Goal: Information Seeking & Learning: Learn about a topic

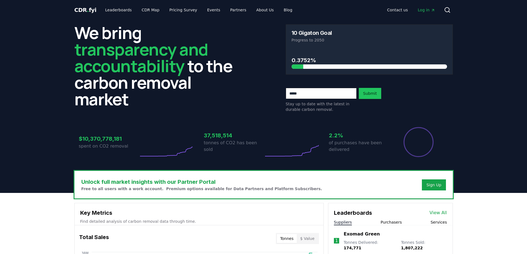
scroll to position [111, 0]
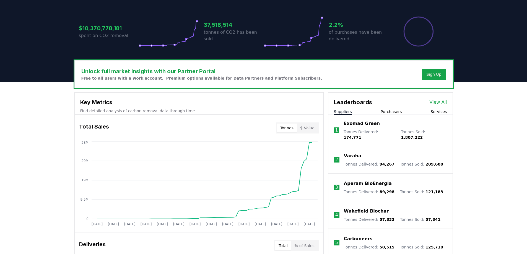
drag, startPoint x: 343, startPoint y: 112, endPoint x: 399, endPoint y: 117, distance: 55.9
click at [398, 118] on div "Leaderboards View All Suppliers Purchasers Services 1 Exomad Green Tonnes Deliv…" at bounding box center [390, 189] width 124 height 192
click at [440, 103] on link "View All" at bounding box center [437, 102] width 17 height 7
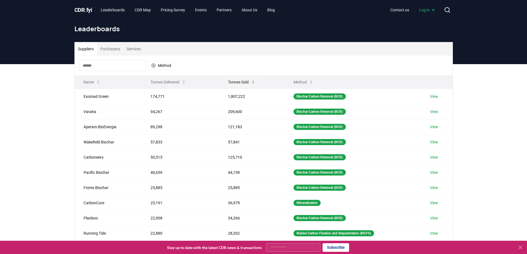
click at [252, 81] on icon at bounding box center [253, 82] width 2 height 3
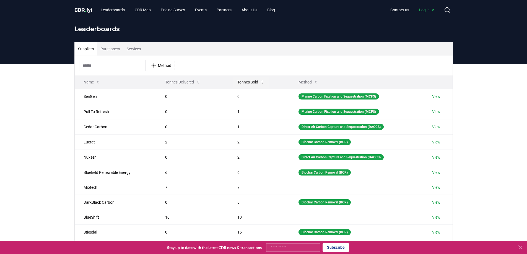
click at [262, 82] on icon at bounding box center [262, 82] width 4 height 4
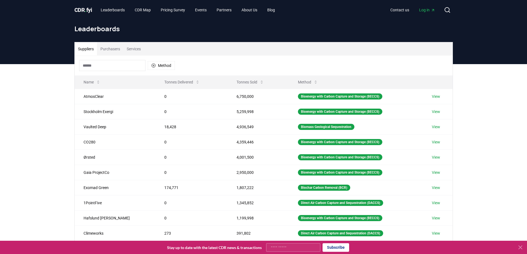
click at [108, 63] on input at bounding box center [112, 65] width 66 height 11
paste input "**********"
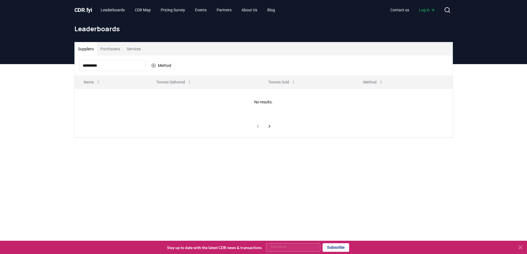
click at [146, 150] on div "**********" at bounding box center [263, 112] width 527 height 96
drag, startPoint x: 82, startPoint y: 66, endPoint x: 43, endPoint y: 65, distance: 38.4
click at [43, 65] on div "**********" at bounding box center [263, 112] width 527 height 96
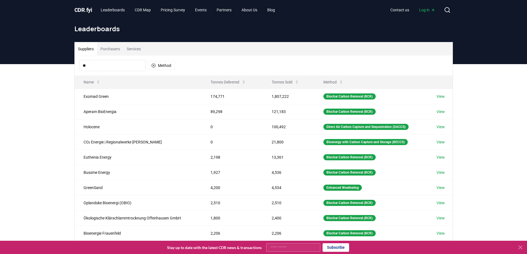
type input "*"
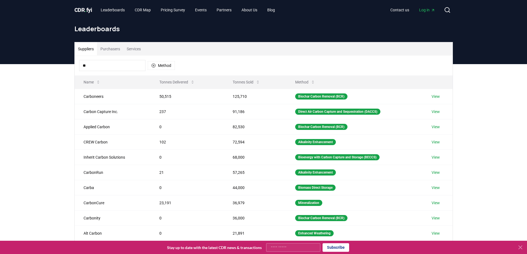
type input "*"
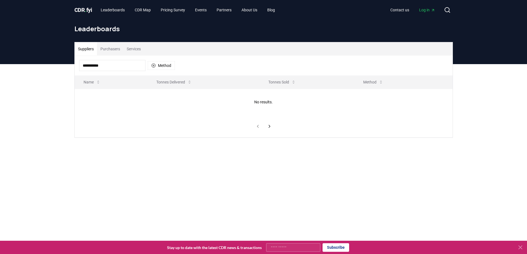
drag, startPoint x: 117, startPoint y: 70, endPoint x: 122, endPoint y: 68, distance: 5.0
click at [118, 70] on input "**********" at bounding box center [112, 65] width 66 height 11
drag, startPoint x: 77, startPoint y: 64, endPoint x: 28, endPoint y: 65, distance: 48.4
click at [29, 64] on div "**********" at bounding box center [263, 112] width 527 height 96
paste input
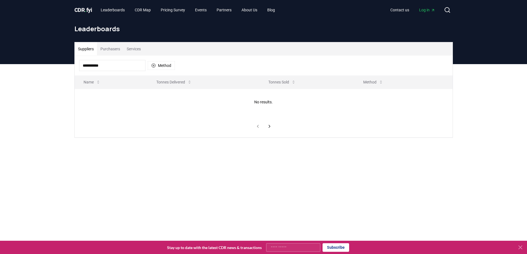
type input "**********"
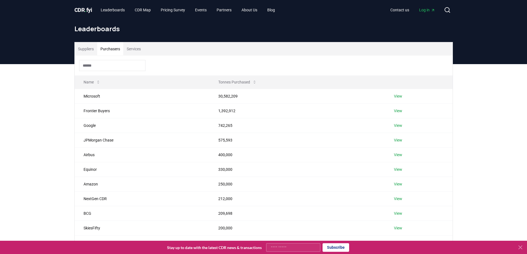
click at [118, 51] on button "Purchasers" at bounding box center [110, 48] width 26 height 13
click at [113, 69] on input at bounding box center [112, 65] width 66 height 11
paste input "**********"
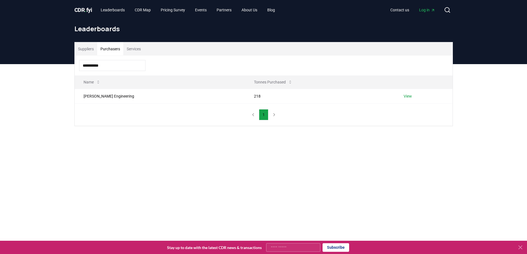
type input "**********"
click at [86, 51] on button "Suppliers" at bounding box center [86, 48] width 22 height 13
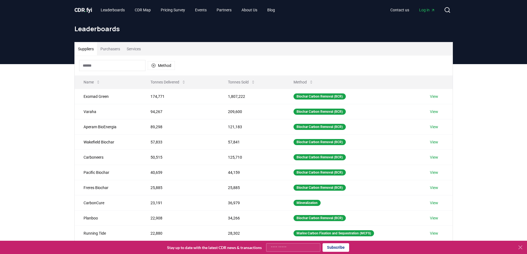
click at [126, 62] on input at bounding box center [112, 65] width 66 height 11
paste input "**********"
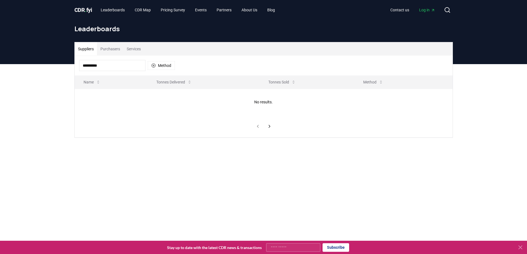
drag, startPoint x: 109, startPoint y: 68, endPoint x: 15, endPoint y: 61, distance: 95.1
click at [19, 61] on div "**********" at bounding box center [263, 199] width 527 height 399
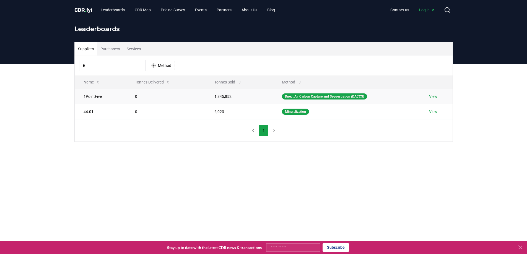
type input "*"
drag, startPoint x: 100, startPoint y: 98, endPoint x: 85, endPoint y: 97, distance: 14.4
click at [85, 97] on td "1PointFive" at bounding box center [101, 96] width 52 height 15
click at [99, 98] on td "1PointFive" at bounding box center [101, 96] width 52 height 15
drag, startPoint x: 105, startPoint y: 96, endPoint x: 82, endPoint y: 98, distance: 22.8
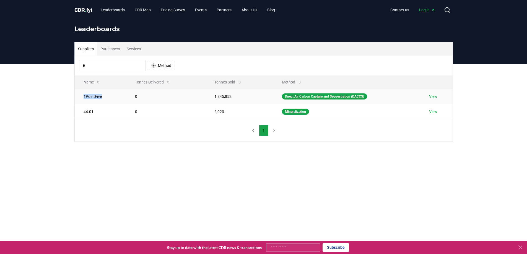
click at [82, 98] on td "1PointFive" at bounding box center [101, 96] width 52 height 15
copy td "1PointFive"
click at [305, 84] on table "Name Tonnes Delivered Tonnes Sold Method 1PointFive 0 1,345,852 Direct Air Carb…" at bounding box center [264, 97] width 378 height 44
click at [88, 66] on input "*" at bounding box center [112, 65] width 66 height 11
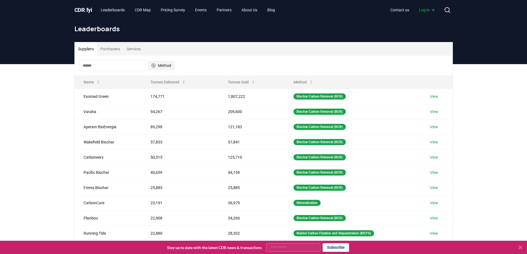
click at [157, 66] on button "Method" at bounding box center [161, 65] width 27 height 9
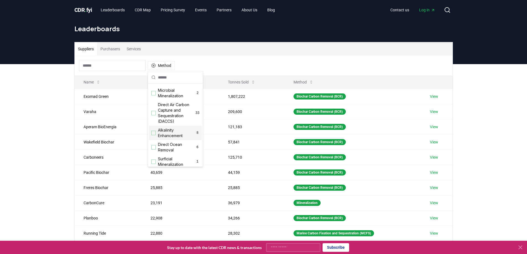
scroll to position [138, 0]
click at [153, 88] on div "Suggestions" at bounding box center [153, 85] width 4 height 4
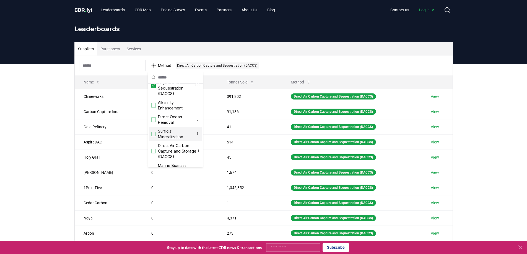
scroll to position [166, 0]
click at [155, 126] on div "Suggestions" at bounding box center [153, 123] width 4 height 4
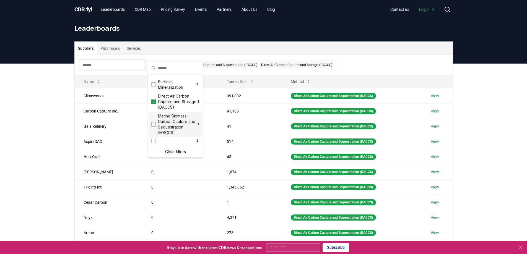
scroll to position [0, 0]
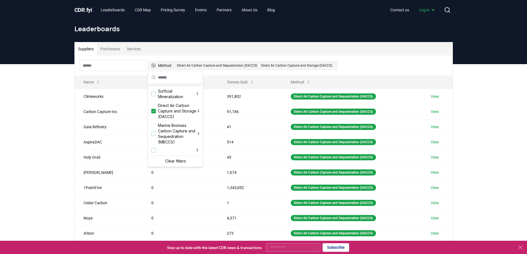
click at [154, 65] on icon "button" at bounding box center [153, 65] width 4 height 4
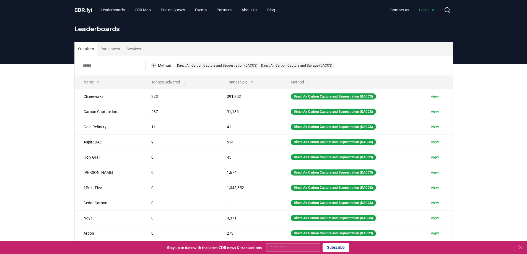
click at [83, 46] on button "Suppliers" at bounding box center [86, 48] width 22 height 13
click at [98, 29] on h1 "Leaderboards" at bounding box center [263, 28] width 378 height 9
click at [110, 7] on link "Leaderboards" at bounding box center [112, 10] width 33 height 10
click at [122, 12] on link "Leaderboards" at bounding box center [112, 10] width 33 height 10
click at [151, 28] on h1 "Leaderboards" at bounding box center [263, 28] width 378 height 9
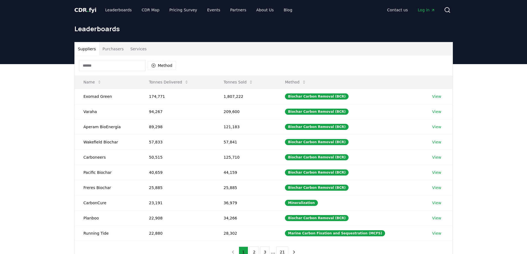
click at [130, 64] on input at bounding box center [112, 65] width 66 height 11
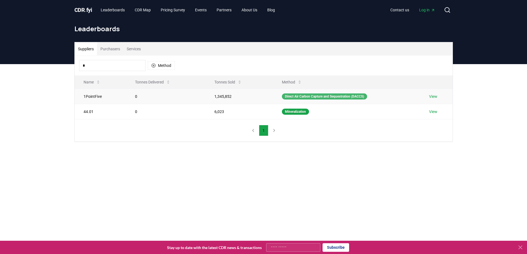
type input "*"
click at [310, 95] on div "Direct Air Carbon Capture and Sequestration (DACCS)" at bounding box center [324, 96] width 85 height 6
click at [433, 98] on link "View" at bounding box center [433, 97] width 8 height 6
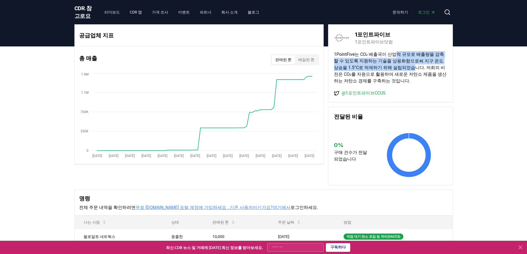
drag, startPoint x: 402, startPoint y: 67, endPoint x: 426, endPoint y: 86, distance: 30.5
click at [418, 80] on font "1PointFive는 CO₂ 배출국이 산업적 규모로 배출량을 감축할 수 있도록 지원하는 기술을 상용화함으로써 지구 온도 상승을 1.5°C로 억…" at bounding box center [390, 68] width 113 height 32
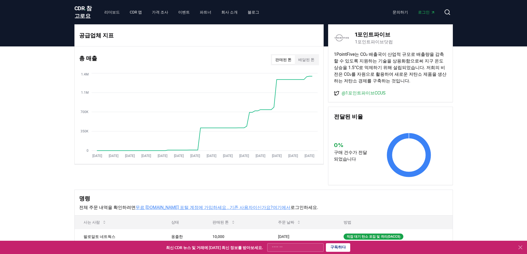
drag, startPoint x: 460, startPoint y: 105, endPoint x: 412, endPoint y: 141, distance: 59.4
click at [460, 105] on div "공급업체 지표 총 매출 판매된 톤 배달된 톤 Jan 2019 Jul 2019 Jan 2020 Jul 2020 Jan 2021 Jul 2021 …" at bounding box center [263, 186] width 527 height 281
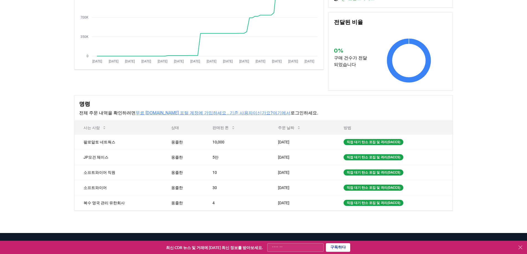
scroll to position [162, 0]
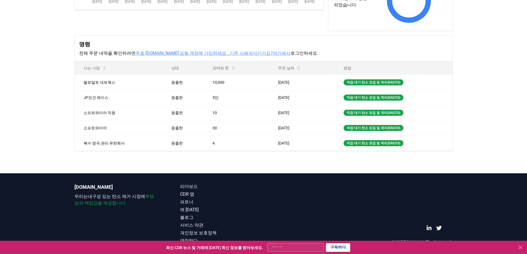
click at [127, 168] on div "공급업체 지표 총 매출 판매된 톤 배달된 톤 Jan 2019 Jul 2019 Jan 2020 Jul 2020 Jan 2021 Jul 2021 …" at bounding box center [263, 32] width 527 height 281
drag, startPoint x: 127, startPoint y: 168, endPoint x: 130, endPoint y: 162, distance: 6.8
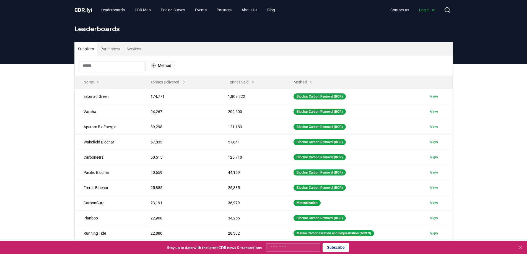
click at [122, 70] on input at bounding box center [112, 65] width 66 height 11
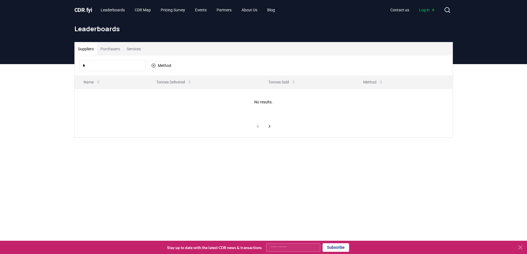
type input "*"
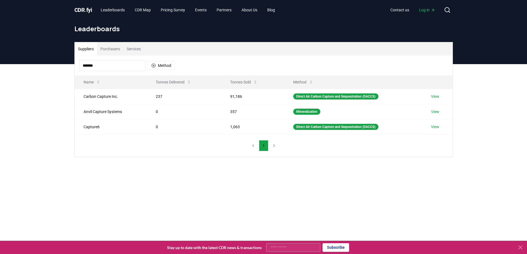
type input "*******"
click at [349, 97] on div "Direct Air Carbon Capture and Sequestration (DACCS)" at bounding box center [335, 96] width 85 height 6
click at [434, 98] on link "View" at bounding box center [435, 97] width 8 height 6
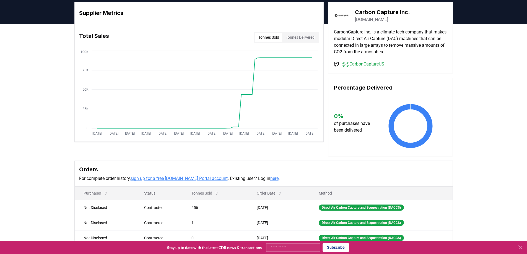
scroll to position [28, 0]
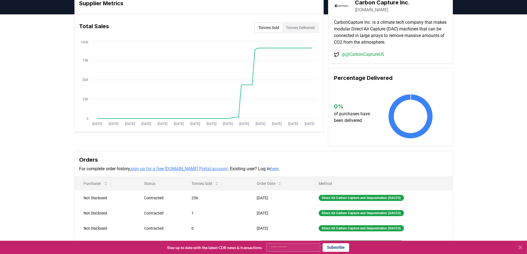
click at [302, 27] on button "Tonnes Delivered" at bounding box center [299, 27] width 35 height 9
click at [270, 27] on button "Tonnes Sold" at bounding box center [268, 27] width 27 height 9
click at [302, 30] on button "Tonnes Delivered" at bounding box center [299, 27] width 35 height 9
click at [262, 27] on button "Tonnes Sold" at bounding box center [268, 27] width 27 height 9
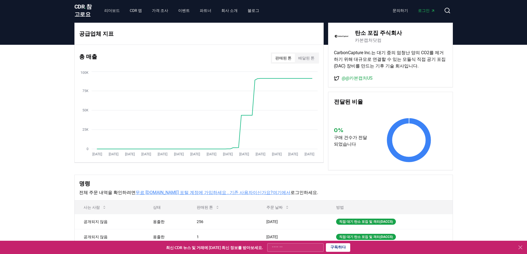
scroll to position [0, 0]
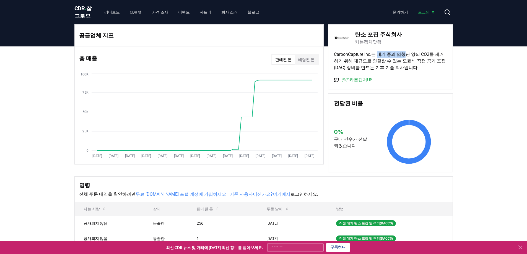
drag, startPoint x: 378, startPoint y: 62, endPoint x: 409, endPoint y: 62, distance: 30.1
click at [409, 62] on font "CarbonCapture Inc.는 대기 중의 엄청난 양의 CO2를 제거하기 위해 대규모로 연결할 수 있는 모듈식 직접 공기 포집(DAC) 장…" at bounding box center [390, 61] width 112 height 19
click at [406, 70] on font "CarbonCapture Inc.는 대기 중의 엄청난 양의 CO2를 제거하기 위해 대규모로 연결할 수 있는 모듈식 직접 공기 포집(DAC) 장…" at bounding box center [390, 61] width 112 height 19
drag, startPoint x: 379, startPoint y: 70, endPoint x: 393, endPoint y: 70, distance: 13.3
click at [393, 70] on font "CarbonCapture Inc.는 대기 중의 엄청난 양의 CO2를 제거하기 위해 대규모로 연결할 수 있는 모듈식 직접 공기 포집(DAC) 장…" at bounding box center [390, 61] width 112 height 19
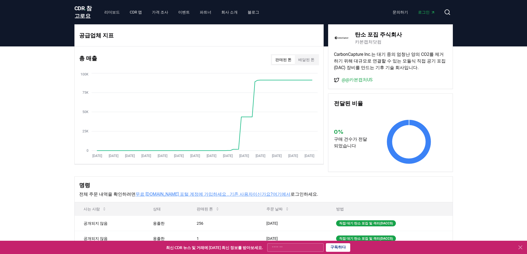
click at [414, 70] on font "CarbonCapture Inc.는 대기 중의 엄청난 양의 CO2를 제거하기 위해 대규모로 연결할 수 있는 모듈식 직접 공기 포집(DAC) 장…" at bounding box center [390, 61] width 112 height 19
drag, startPoint x: 402, startPoint y: 75, endPoint x: 407, endPoint y: 75, distance: 4.4
click at [405, 70] on font "CarbonCapture Inc.는 대기 중의 엄청난 양의 CO2를 제거하기 위해 대규모로 연결할 수 있는 모듈식 직접 공기 포집(DAC) 장…" at bounding box center [390, 61] width 112 height 19
click at [416, 70] on font "CarbonCapture Inc.는 대기 중의 엄청난 양의 CO2를 제거하기 위해 대규모로 연결할 수 있는 모듈식 직접 공기 포집(DAC) 장…" at bounding box center [390, 61] width 112 height 19
drag, startPoint x: 468, startPoint y: 128, endPoint x: 463, endPoint y: 133, distance: 6.3
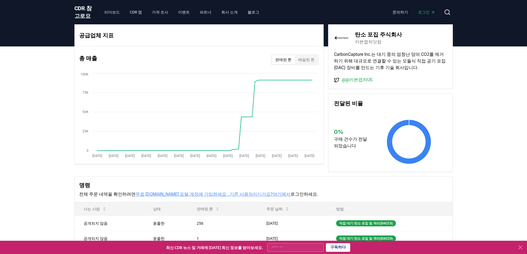
click at [467, 130] on div "공급업체 지표 총 매출 판매된 톤 배달된 톤 Jan 2019 Jul 2019 Jan 2020 Jul 2020 Jan 2021 Jul 2021 …" at bounding box center [263, 180] width 527 height 268
click at [277, 189] on h3 "명령" at bounding box center [263, 185] width 369 height 8
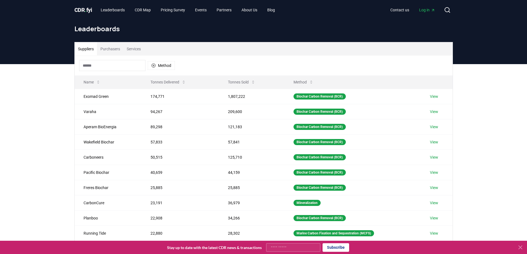
click at [118, 66] on input at bounding box center [112, 65] width 66 height 11
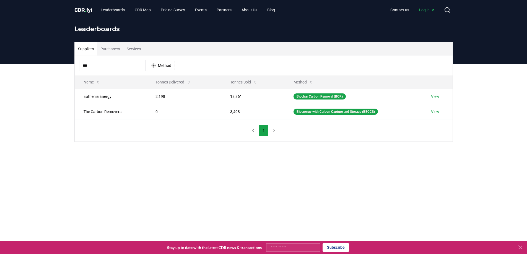
type input "***"
drag, startPoint x: 91, startPoint y: 60, endPoint x: 68, endPoint y: 58, distance: 23.0
click at [68, 58] on div "CDR . fyi Leaderboards CDR Map Pricing Survey Events Partners About Us Blog Con…" at bounding box center [263, 199] width 527 height 399
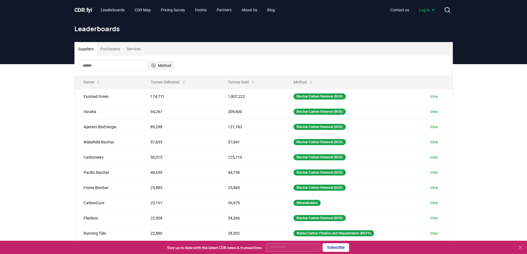
click at [172, 64] on button "Method" at bounding box center [161, 65] width 27 height 9
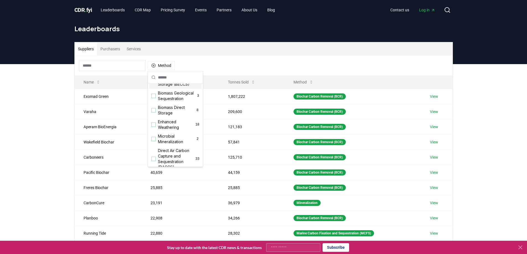
scroll to position [83, 0]
click at [154, 143] on div "Suggestions" at bounding box center [153, 141] width 4 height 4
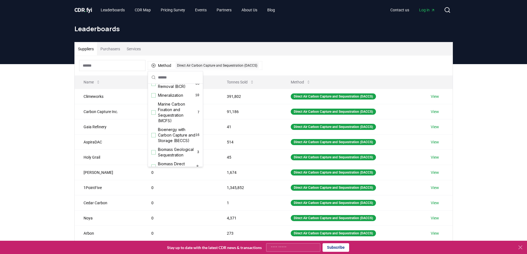
scroll to position [0, 0]
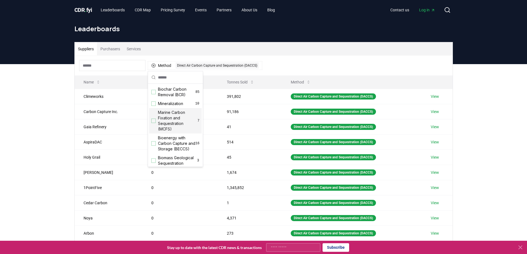
click at [48, 147] on div "Suppliers Purchasers Services Method 1 Direct Air Carbon Capture and Sequestrat…" at bounding box center [263, 174] width 527 height 221
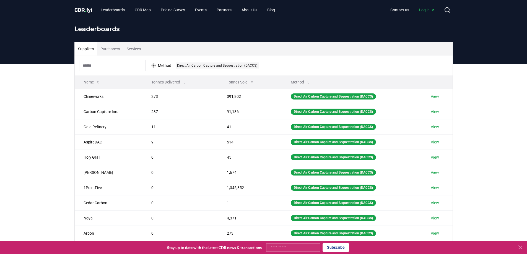
click at [251, 81] on icon at bounding box center [252, 82] width 4 height 4
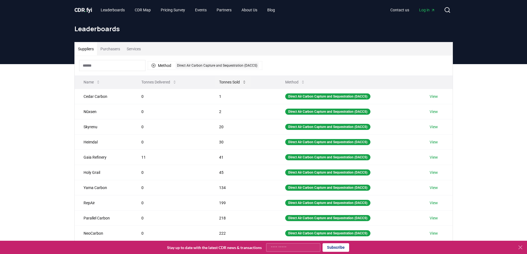
click at [245, 81] on icon at bounding box center [244, 82] width 4 height 4
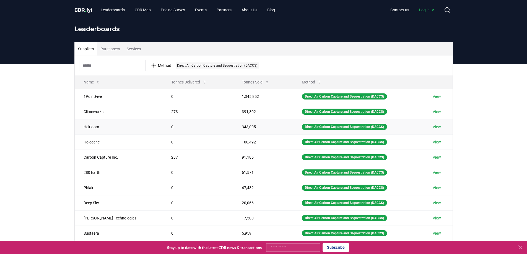
click at [434, 126] on link "View" at bounding box center [436, 127] width 8 height 6
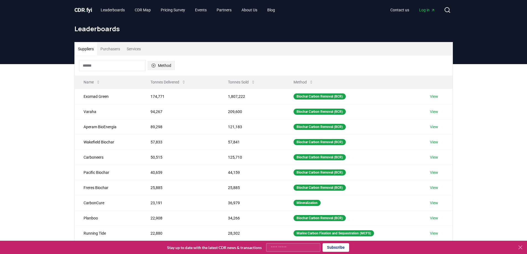
click at [165, 66] on button "Method" at bounding box center [161, 65] width 27 height 9
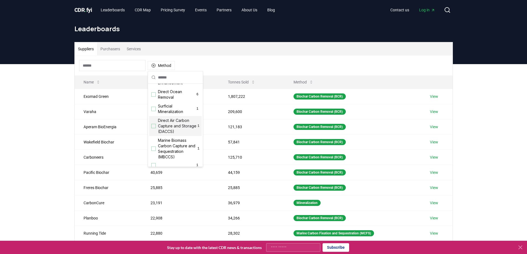
scroll to position [166, 0]
click at [154, 126] on div "Suggestions" at bounding box center [153, 123] width 4 height 4
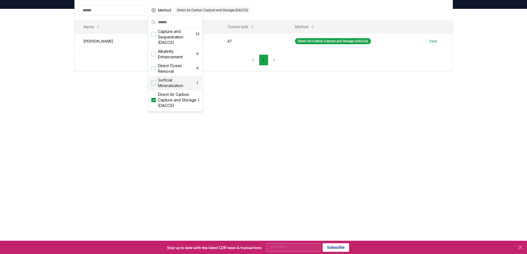
scroll to position [106, 0]
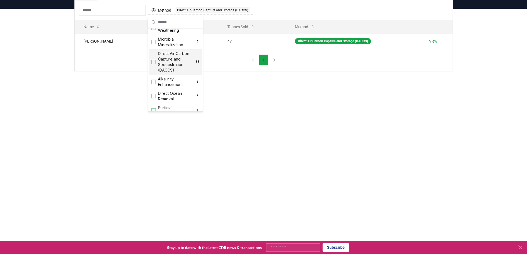
click at [152, 64] on div "Suggestions" at bounding box center [153, 62] width 4 height 4
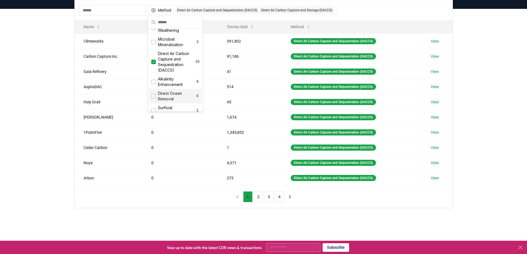
click at [337, 223] on div "Suppliers Purchasers Services Method 2 Direct Air Carbon Capture and Sequestrat…" at bounding box center [263, 119] width 527 height 221
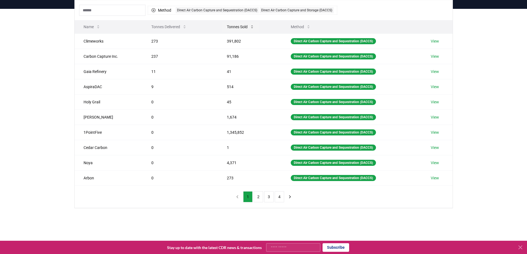
click at [250, 27] on icon at bounding box center [252, 27] width 4 height 4
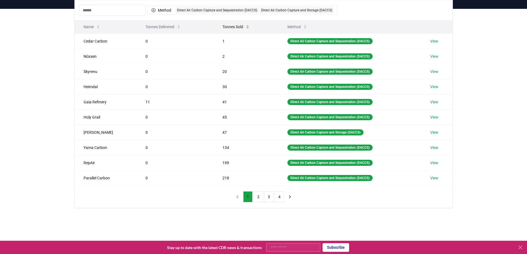
click at [245, 27] on icon at bounding box center [247, 27] width 4 height 4
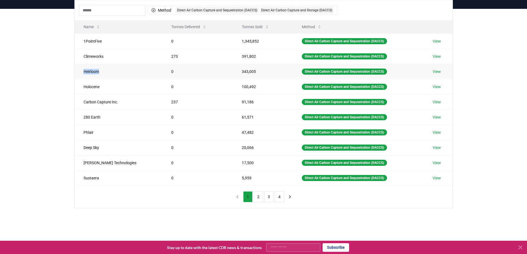
drag, startPoint x: 100, startPoint y: 72, endPoint x: 82, endPoint y: 71, distance: 18.3
click at [82, 71] on td "Heirloom" at bounding box center [119, 71] width 88 height 15
copy td "Heirloom"
drag, startPoint x: 103, startPoint y: 87, endPoint x: 81, endPoint y: 87, distance: 22.1
click at [81, 87] on td "Holocene" at bounding box center [119, 86] width 88 height 15
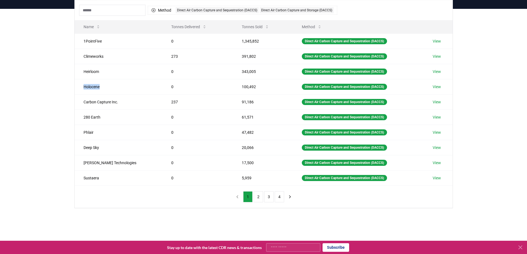
copy td "Holocene"
drag, startPoint x: 110, startPoint y: 103, endPoint x: 82, endPoint y: 101, distance: 28.2
click at [80, 102] on td "Carbon Capture Inc." at bounding box center [119, 101] width 88 height 15
click at [113, 104] on td "Carbon Capture Inc." at bounding box center [119, 101] width 88 height 15
drag, startPoint x: 111, startPoint y: 103, endPoint x: 79, endPoint y: 101, distance: 32.7
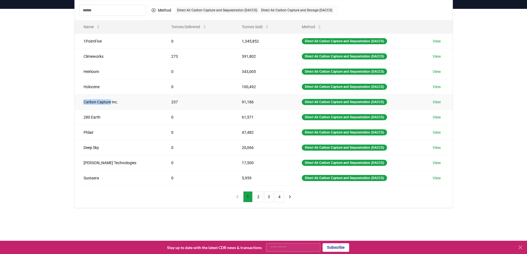
click at [79, 101] on td "Carbon Capture Inc." at bounding box center [119, 101] width 88 height 15
copy td "Carbon Capture"
